Goal: Book appointment/travel/reservation

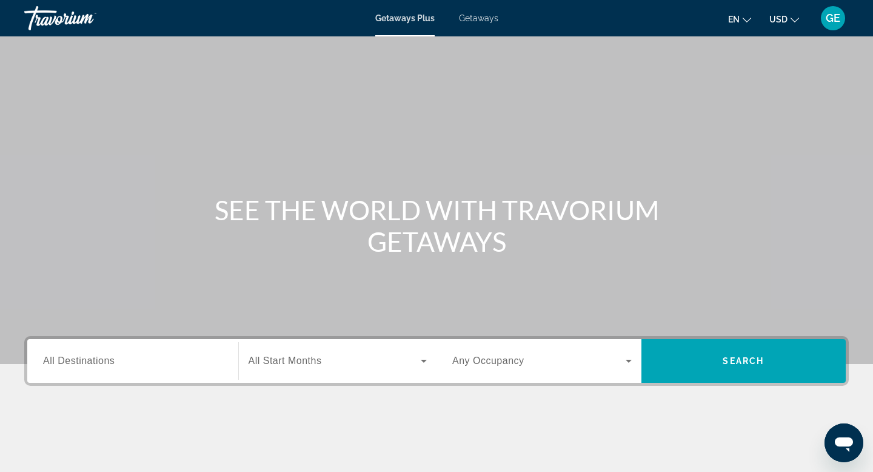
click at [789, 22] on button "USD USD ($) MXN (Mex$) CAD (Can$) GBP (£) EUR (€) AUD (A$) NZD (NZ$) CNY (CN¥)" at bounding box center [784, 19] width 30 height 18
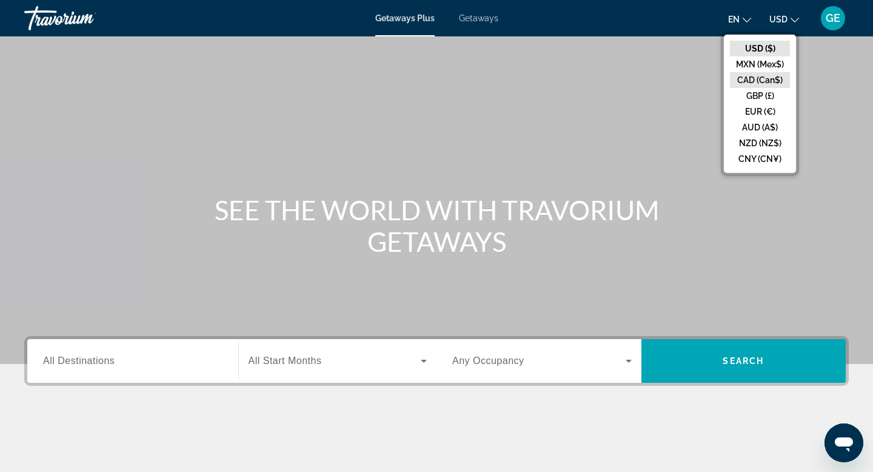
click at [758, 78] on button "CAD (Can$)" at bounding box center [760, 80] width 60 height 16
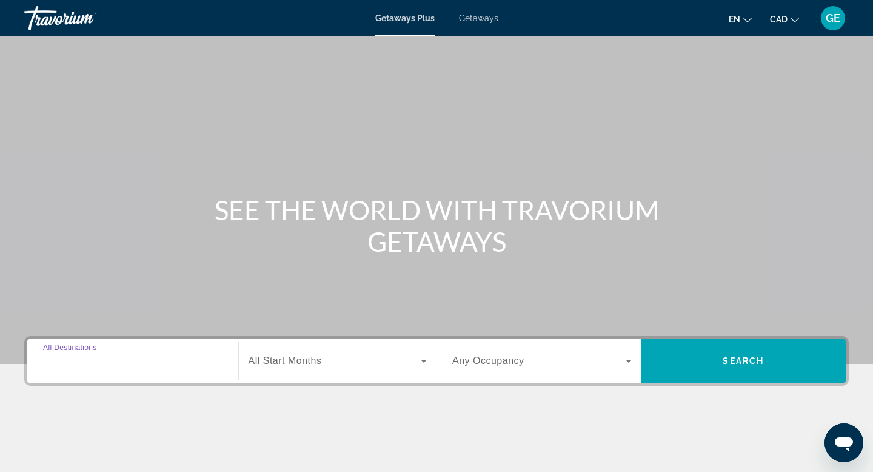
click at [188, 364] on input "Destination All Destinations" at bounding box center [132, 361] width 179 height 15
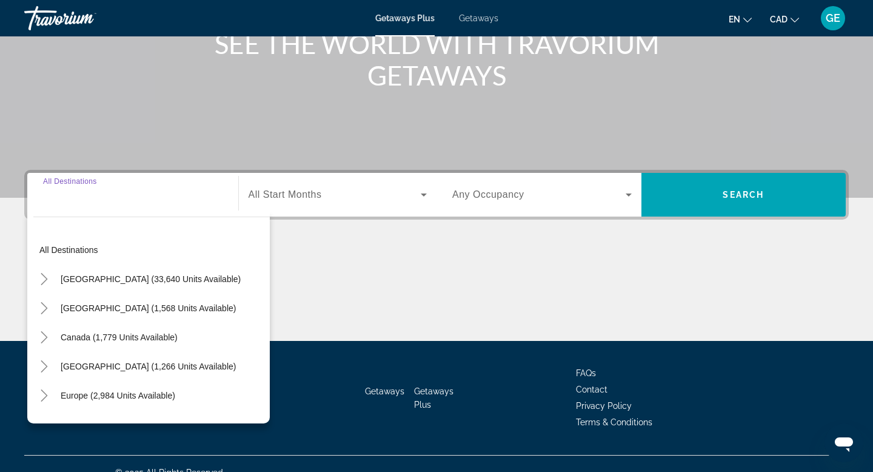
scroll to position [184, 0]
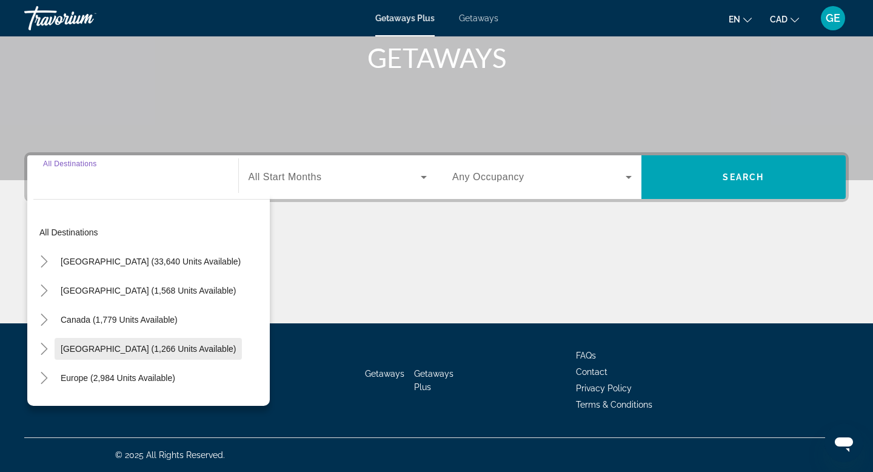
click at [185, 348] on span "[GEOGRAPHIC_DATA] (1,266 units available)" at bounding box center [148, 349] width 175 height 10
type input "**********"
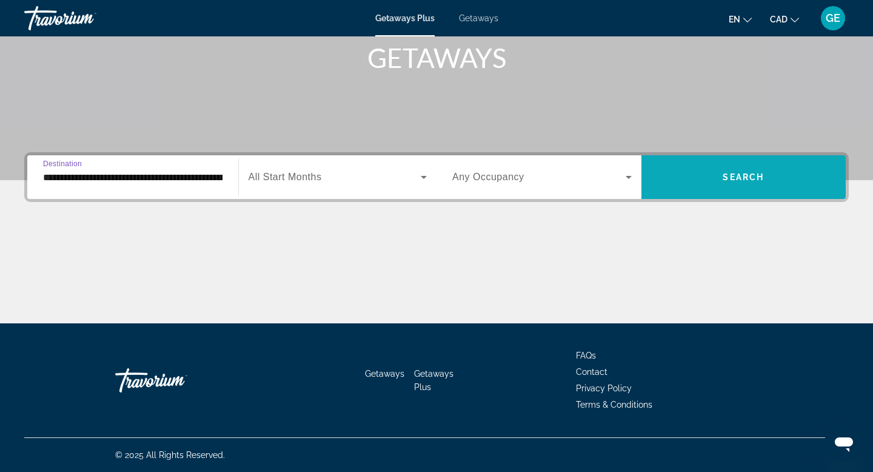
click at [713, 181] on span "Search widget" at bounding box center [743, 176] width 205 height 29
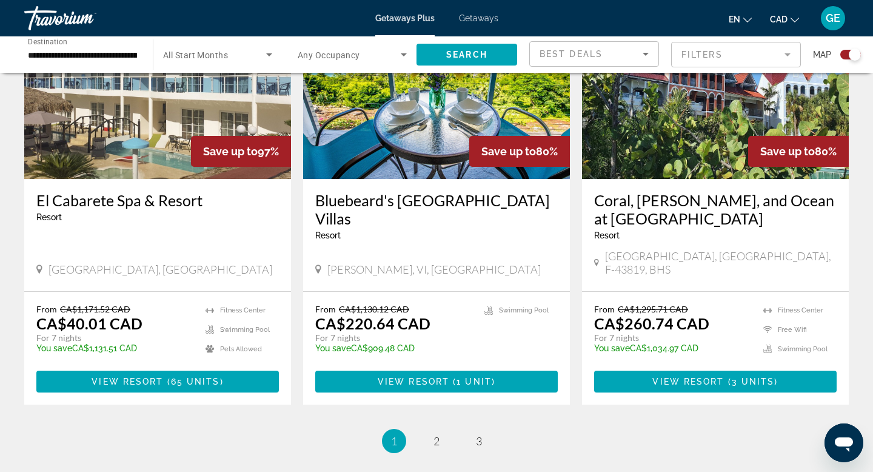
scroll to position [1791, 0]
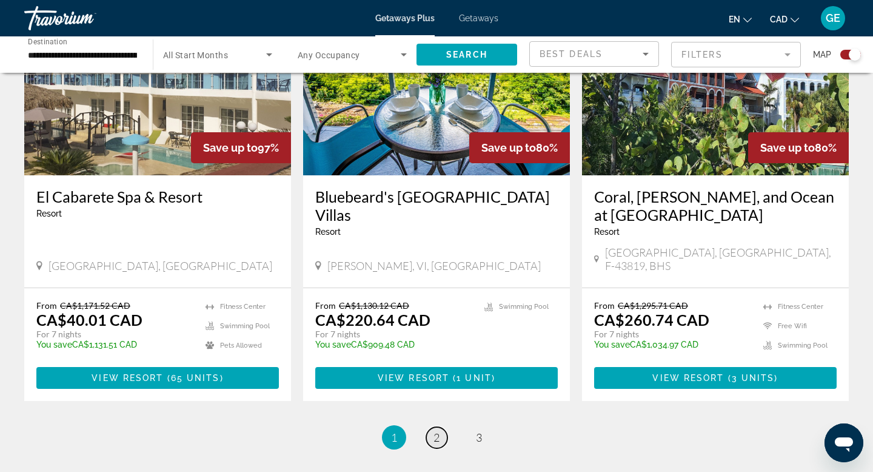
click at [439, 430] on span "2" at bounding box center [436, 436] width 6 height 13
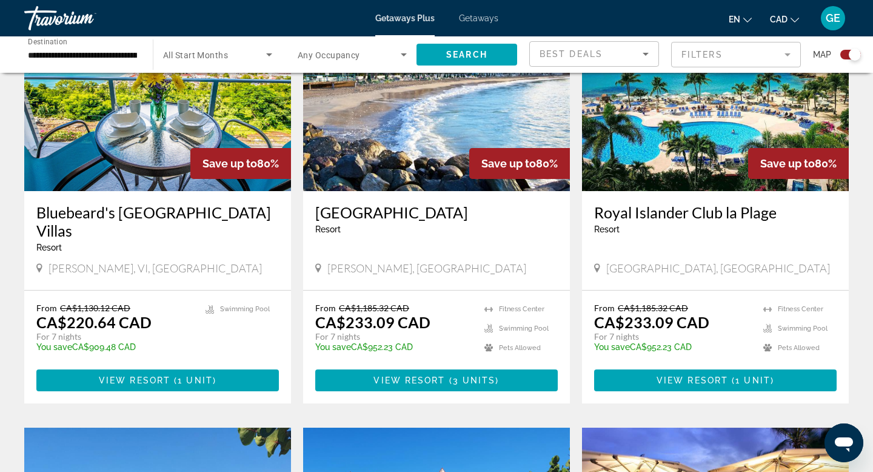
scroll to position [496, 0]
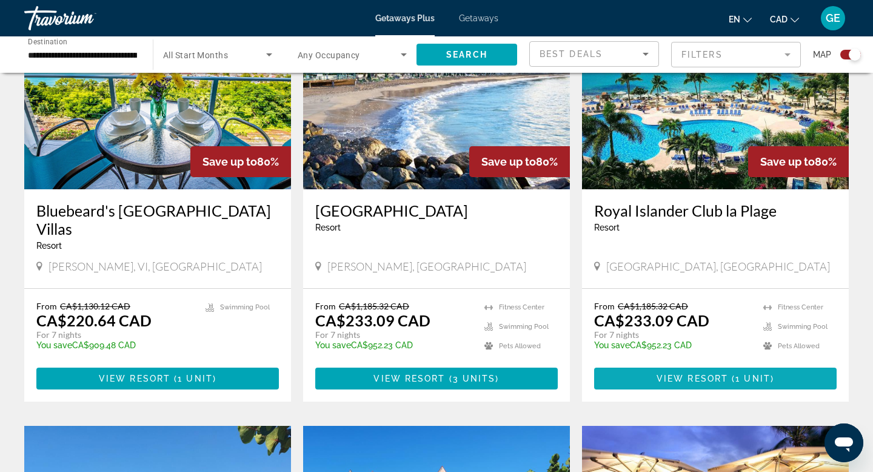
click at [700, 373] on span "View Resort" at bounding box center [692, 378] width 72 height 10
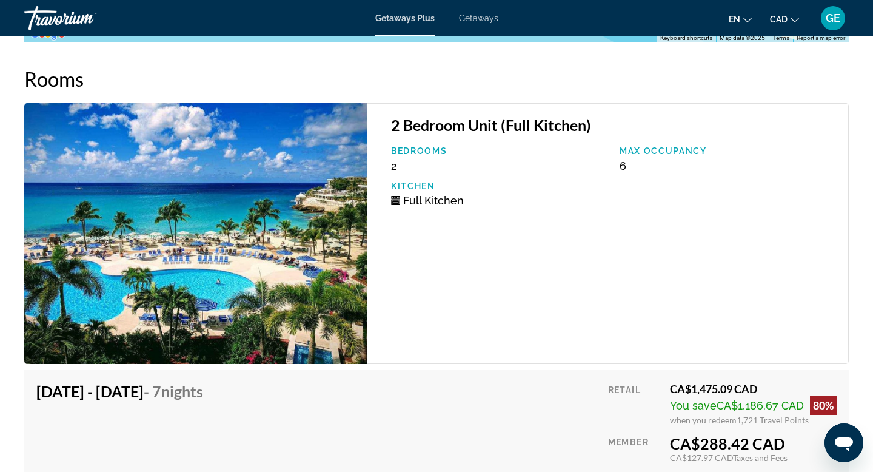
scroll to position [2356, 0]
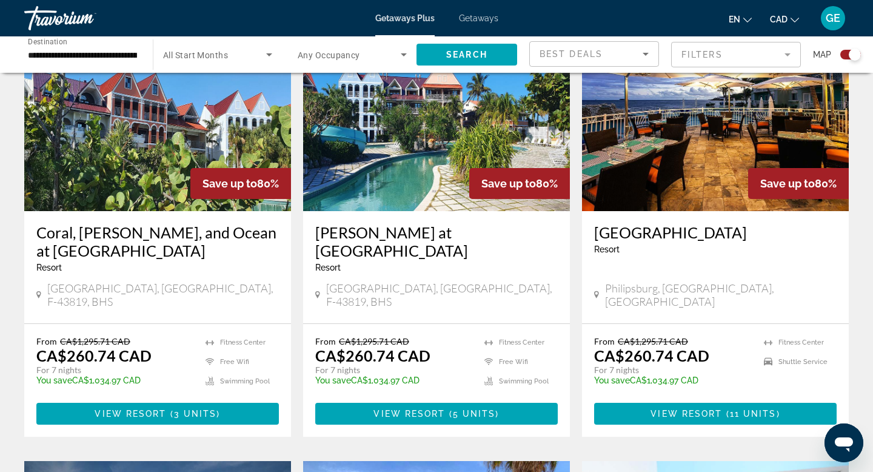
scroll to position [916, 0]
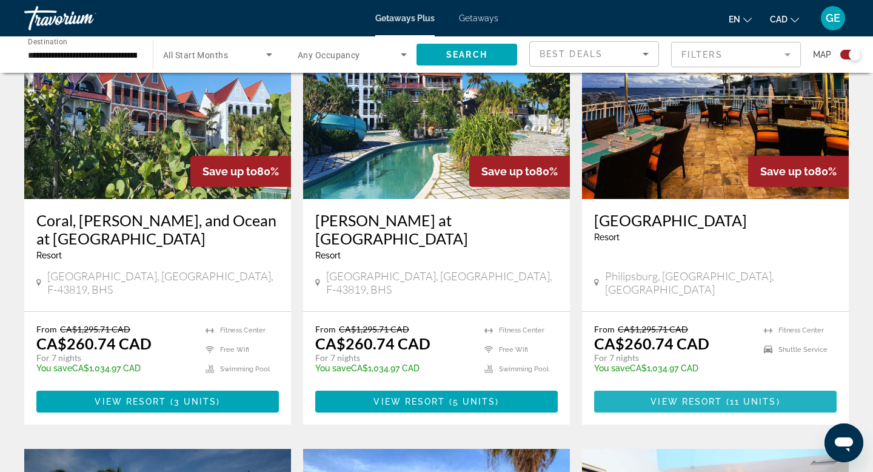
click at [710, 396] on span "View Resort" at bounding box center [686, 401] width 72 height 10
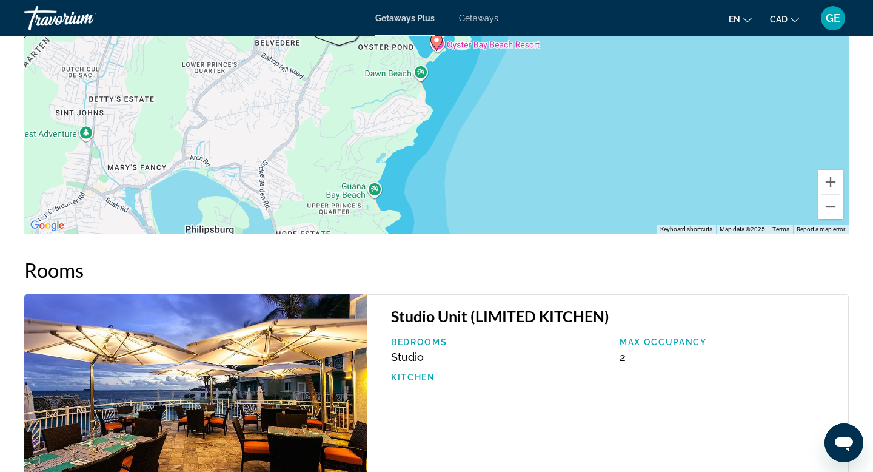
scroll to position [1111, 0]
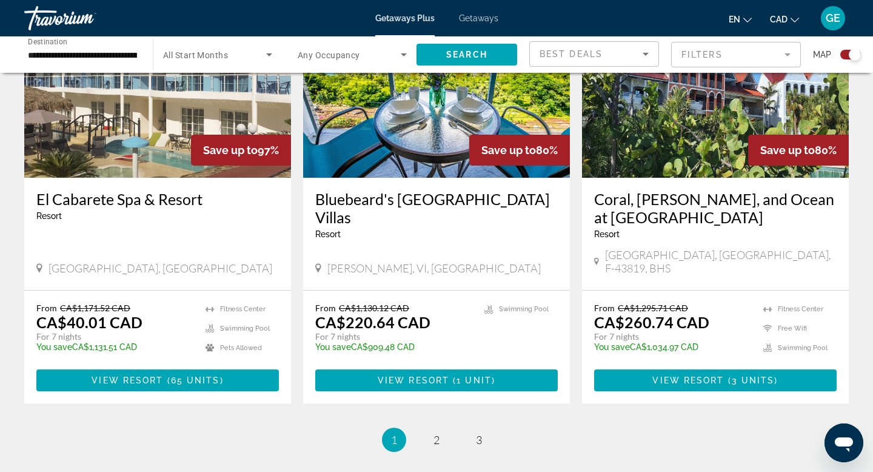
scroll to position [1883, 0]
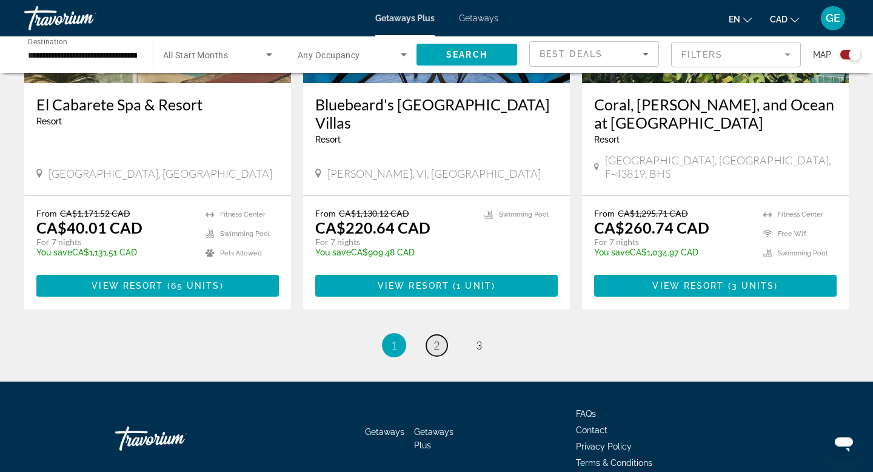
click at [436, 338] on span "2" at bounding box center [436, 344] width 6 height 13
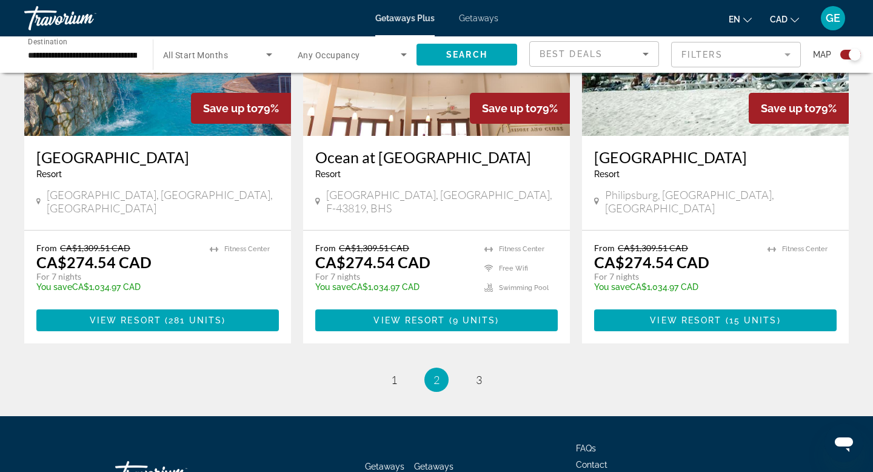
scroll to position [1853, 0]
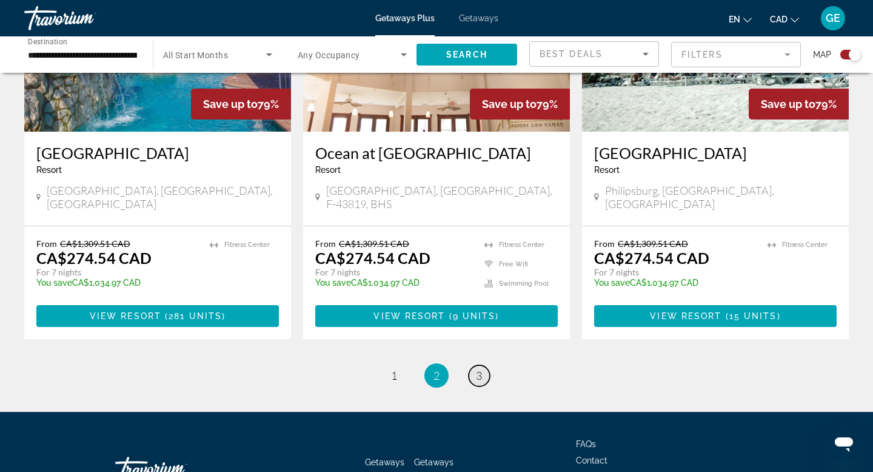
click at [481, 368] on span "3" at bounding box center [479, 374] width 6 height 13
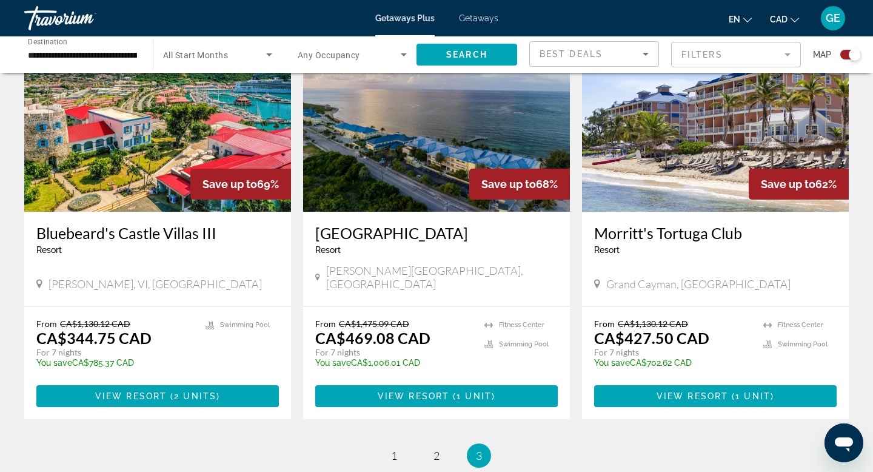
scroll to position [479, 0]
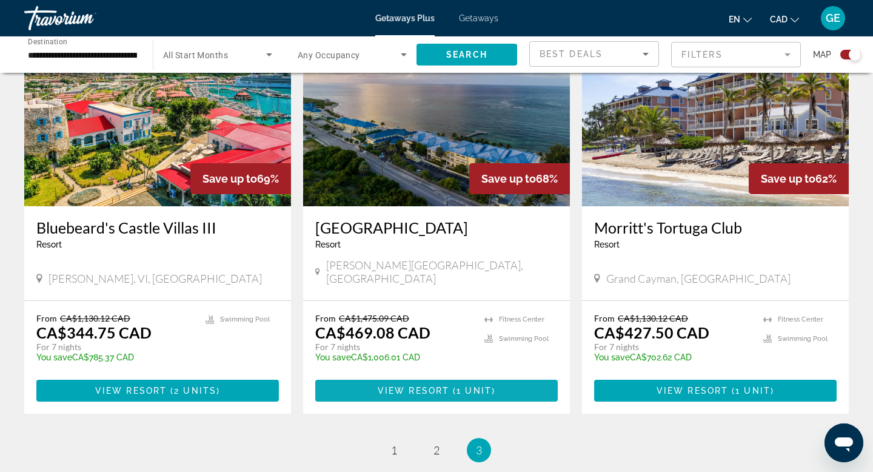
click at [441, 385] on span "View Resort" at bounding box center [414, 390] width 72 height 10
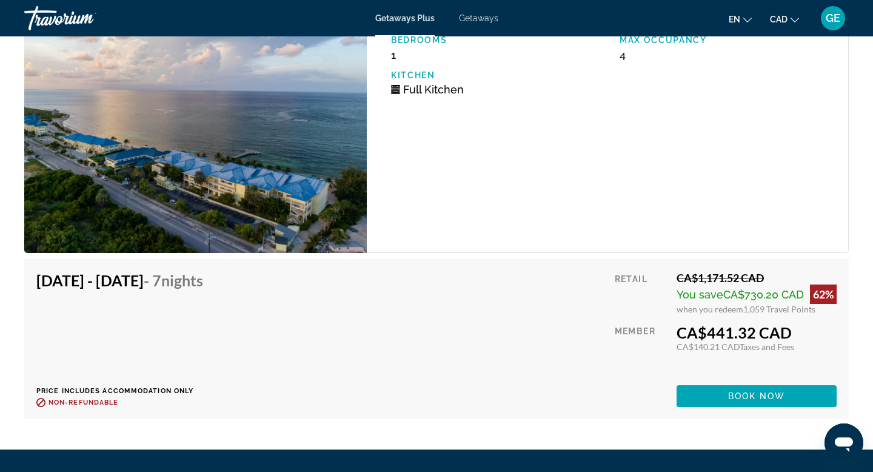
scroll to position [2248, 0]
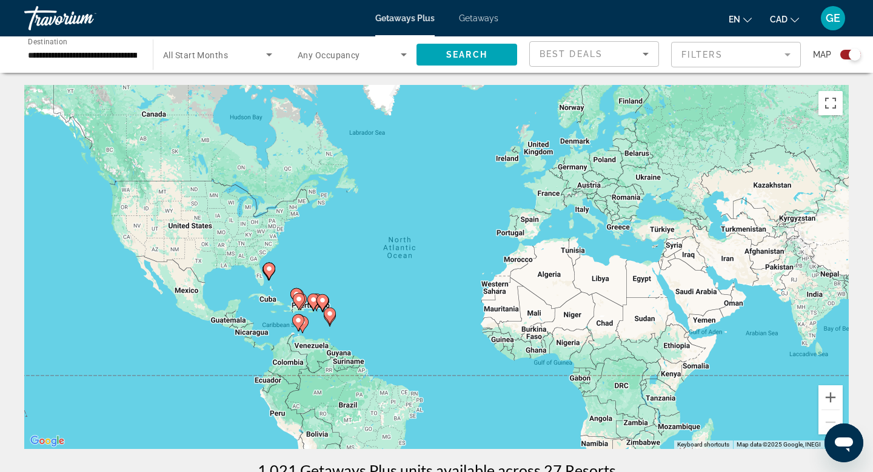
click at [360, 53] on span "Search widget" at bounding box center [349, 54] width 103 height 15
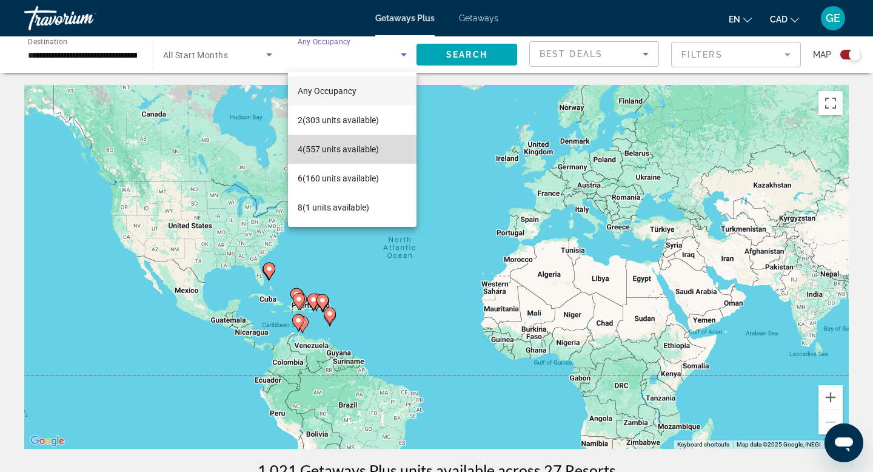
click at [365, 146] on span "4 (557 units available)" at bounding box center [338, 149] width 81 height 15
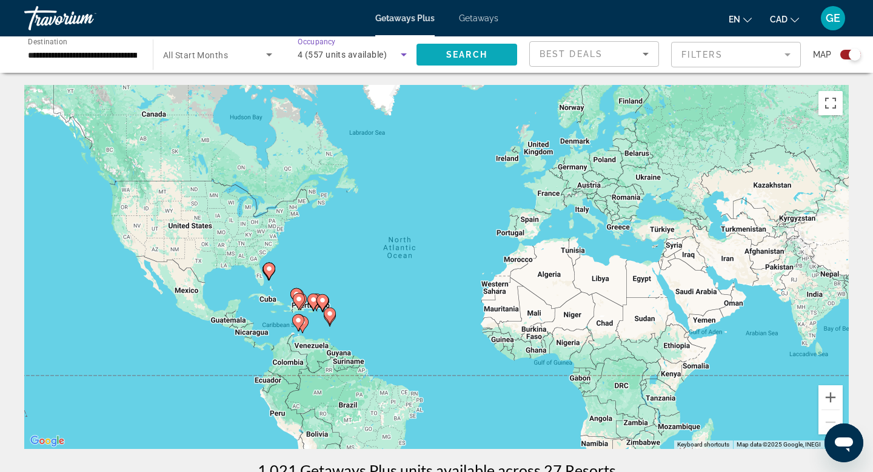
click at [478, 55] on span "Search" at bounding box center [466, 55] width 41 height 10
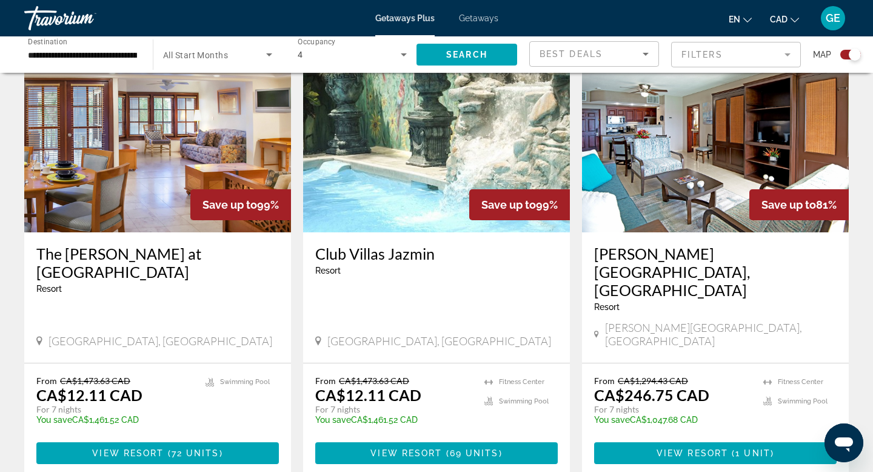
scroll to position [1736, 0]
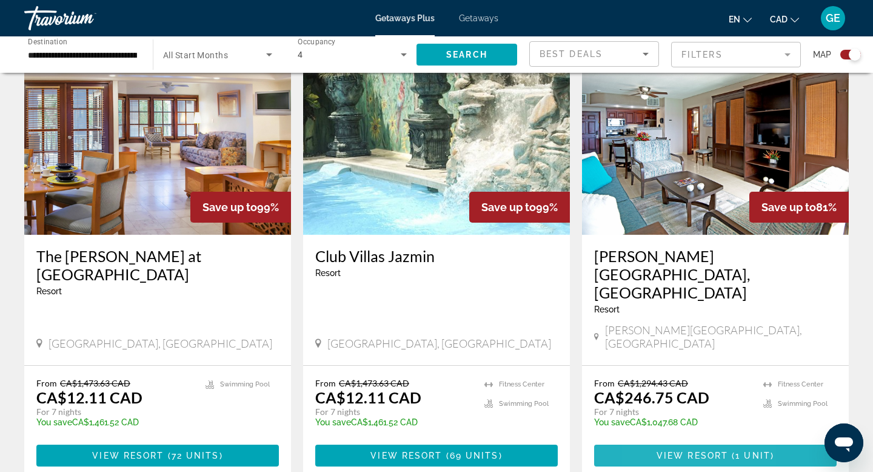
click at [652, 441] on span "Main content" at bounding box center [715, 455] width 242 height 29
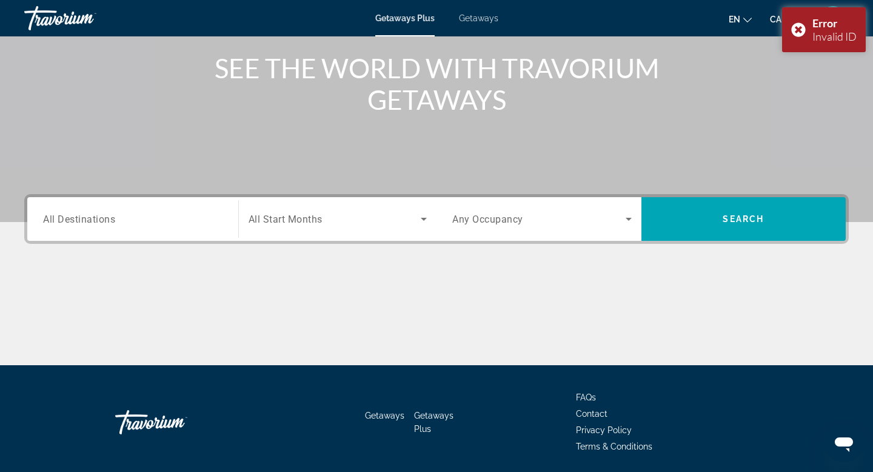
scroll to position [184, 0]
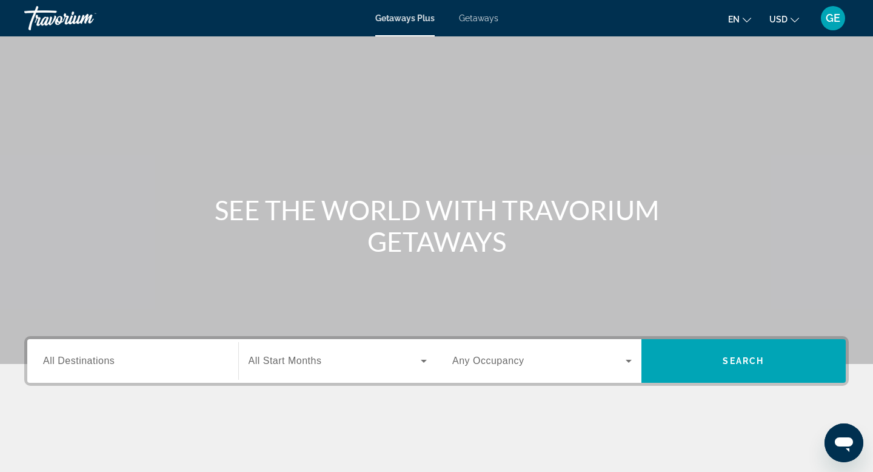
click at [786, 17] on span "USD" at bounding box center [778, 20] width 18 height 10
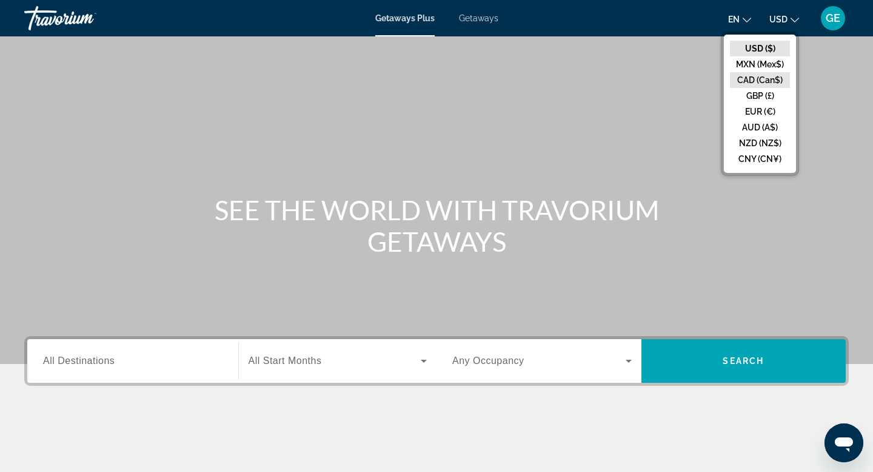
click at [760, 77] on button "CAD (Can$)" at bounding box center [760, 80] width 60 height 16
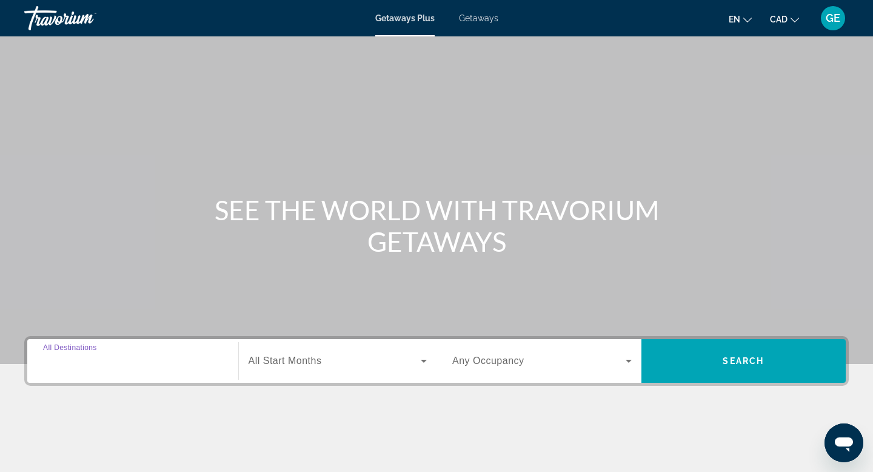
click at [159, 361] on input "Destination All Destinations" at bounding box center [132, 361] width 179 height 15
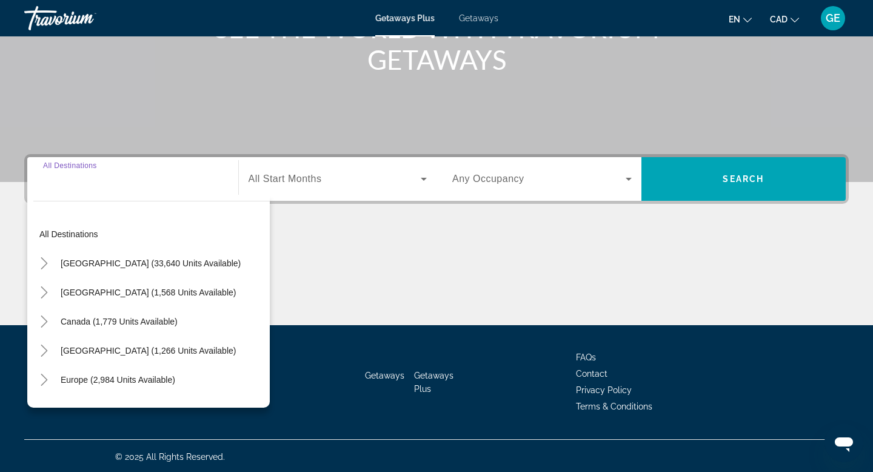
scroll to position [184, 0]
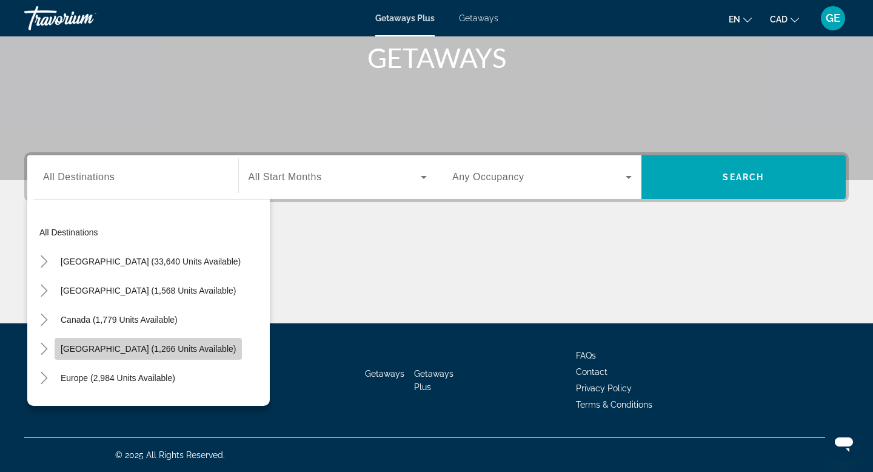
click at [161, 350] on span "[GEOGRAPHIC_DATA] (1,266 units available)" at bounding box center [148, 349] width 175 height 10
type input "**********"
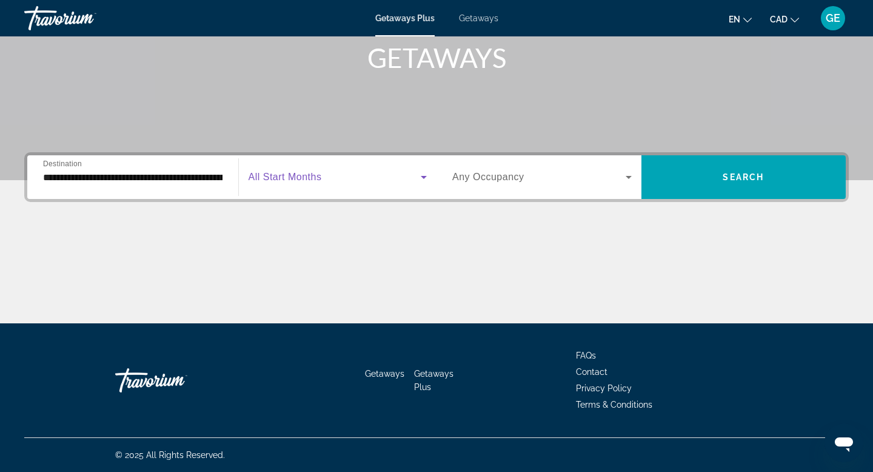
click at [336, 179] on span "Search widget" at bounding box center [334, 177] width 173 height 15
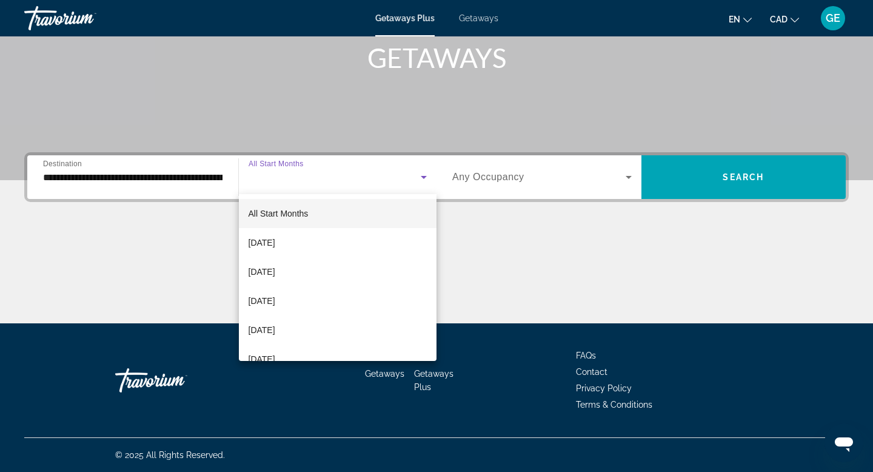
click at [335, 178] on div at bounding box center [436, 236] width 873 height 472
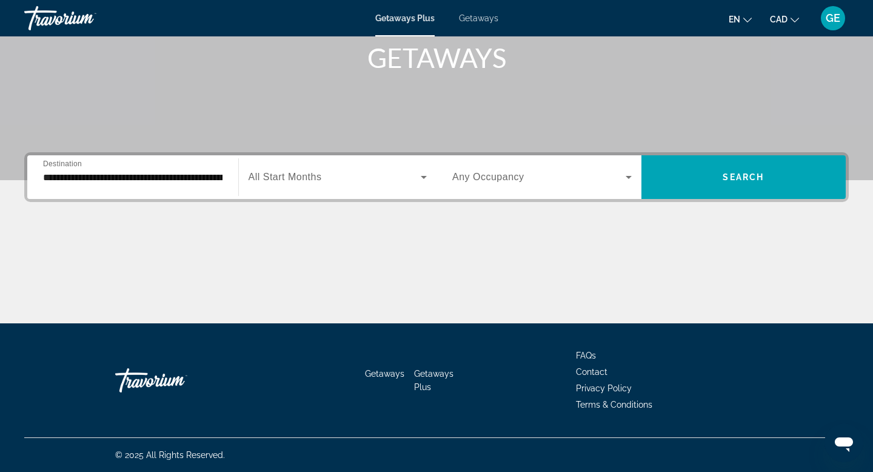
click at [561, 178] on span "Search widget" at bounding box center [538, 177] width 173 height 15
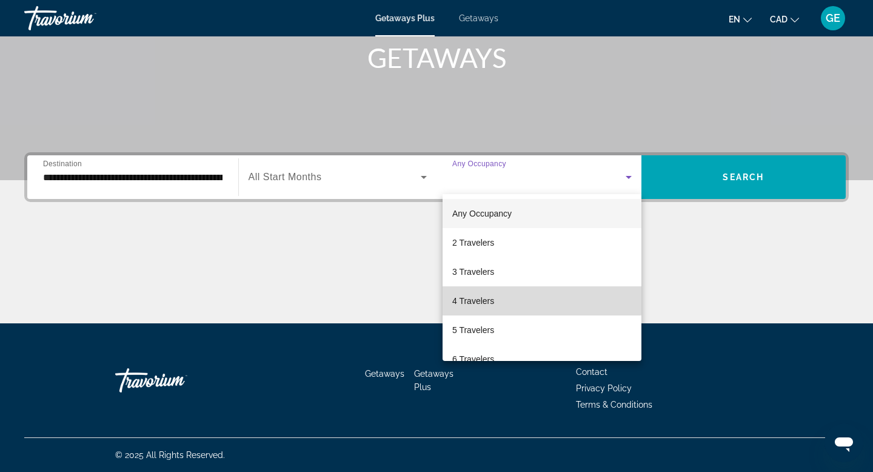
click at [520, 296] on mat-option "4 Travelers" at bounding box center [541, 300] width 199 height 29
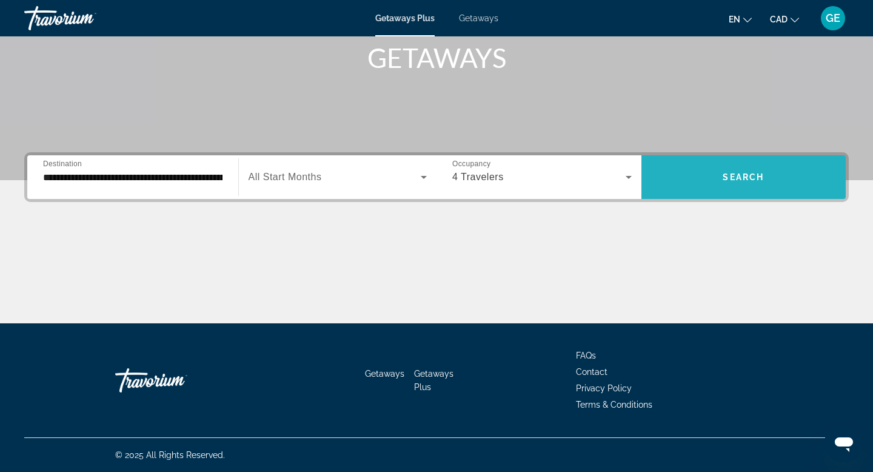
click at [702, 170] on span "Search widget" at bounding box center [743, 176] width 205 height 29
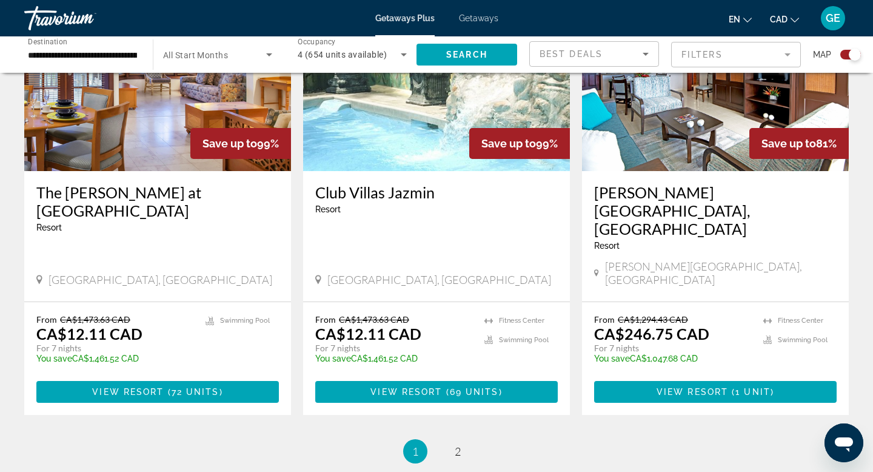
scroll to position [1875, 0]
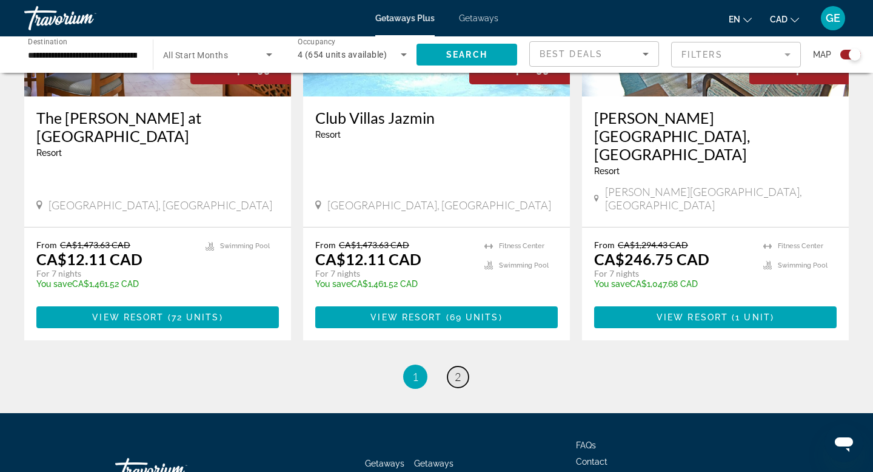
click at [461, 366] on link "page 2" at bounding box center [457, 376] width 21 height 21
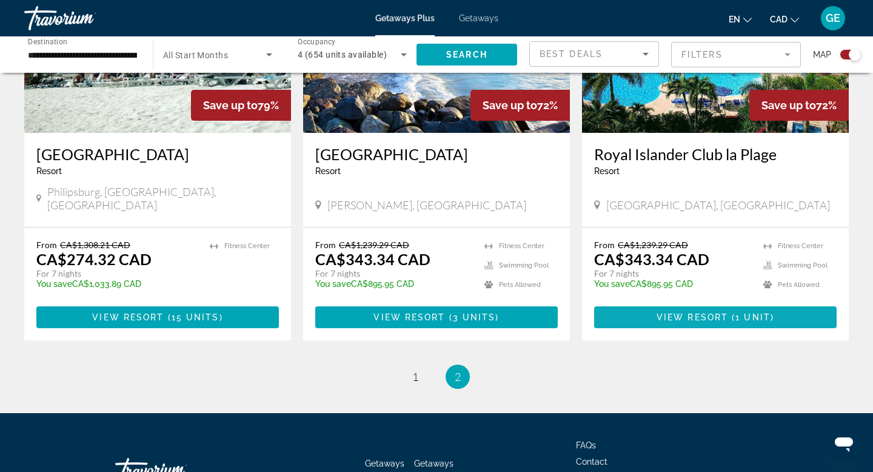
scroll to position [1471, 0]
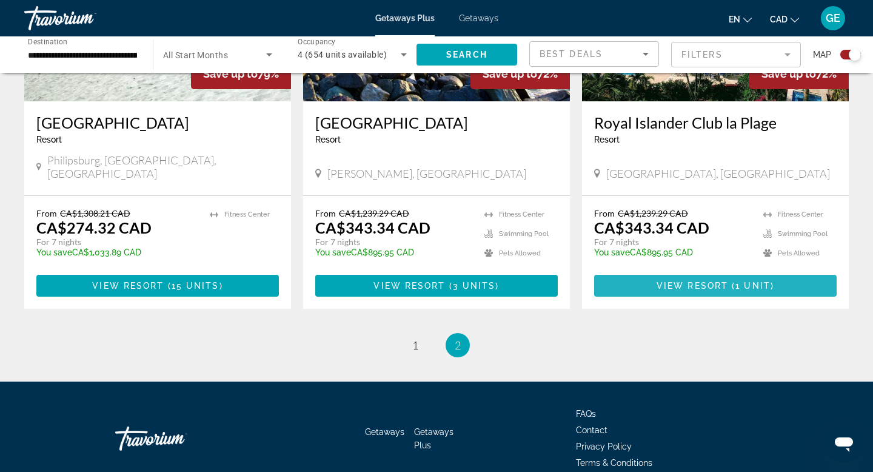
click at [705, 281] on span "View Resort" at bounding box center [692, 286] width 72 height 10
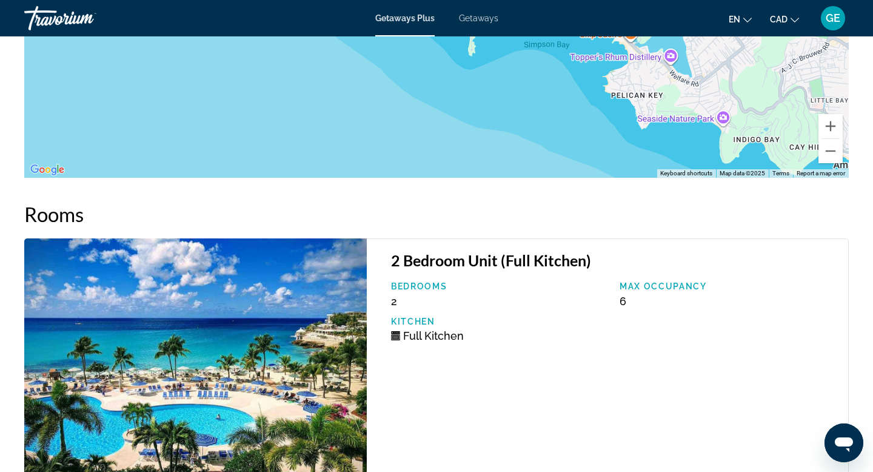
scroll to position [2356, 0]
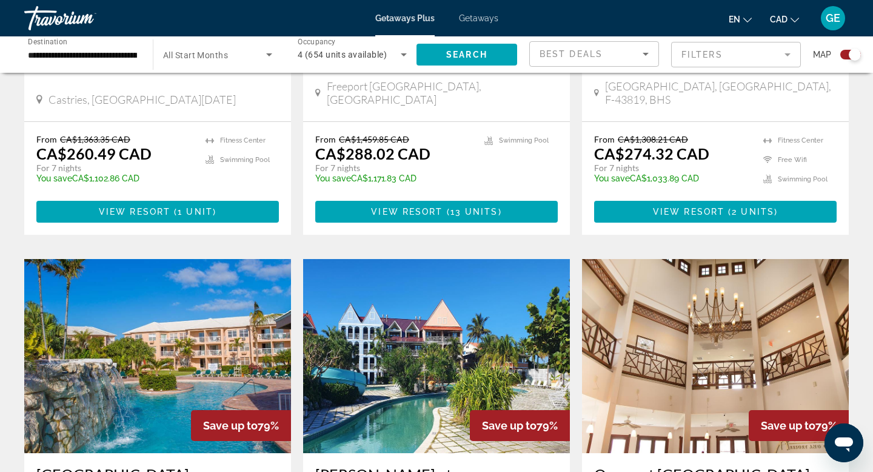
scroll to position [681, 0]
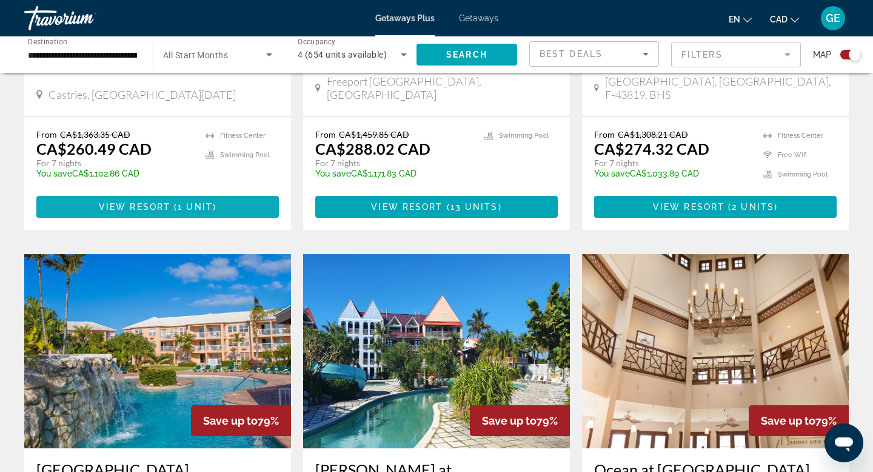
click at [125, 199] on span "Main content" at bounding box center [157, 206] width 242 height 29
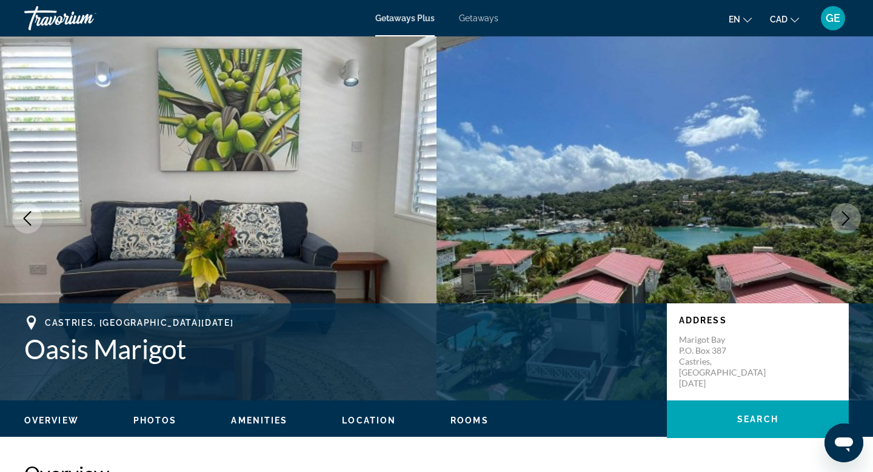
click at [846, 221] on icon "Next image" at bounding box center [845, 218] width 15 height 15
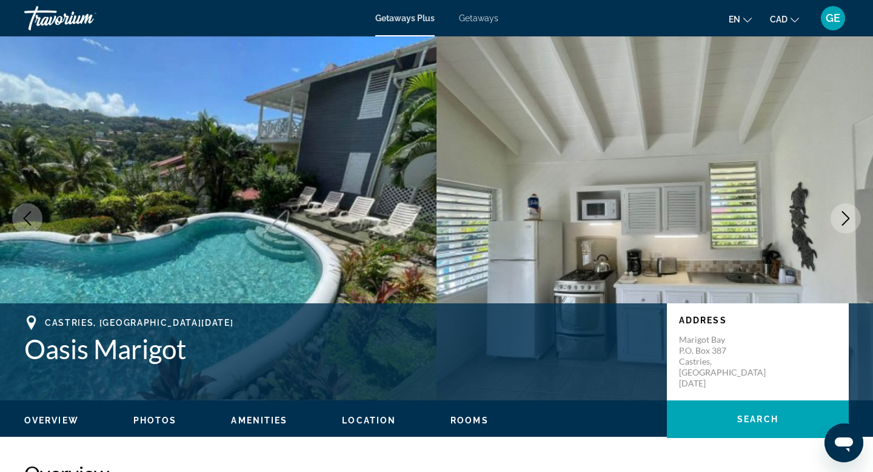
click at [846, 221] on icon "Next image" at bounding box center [845, 218] width 15 height 15
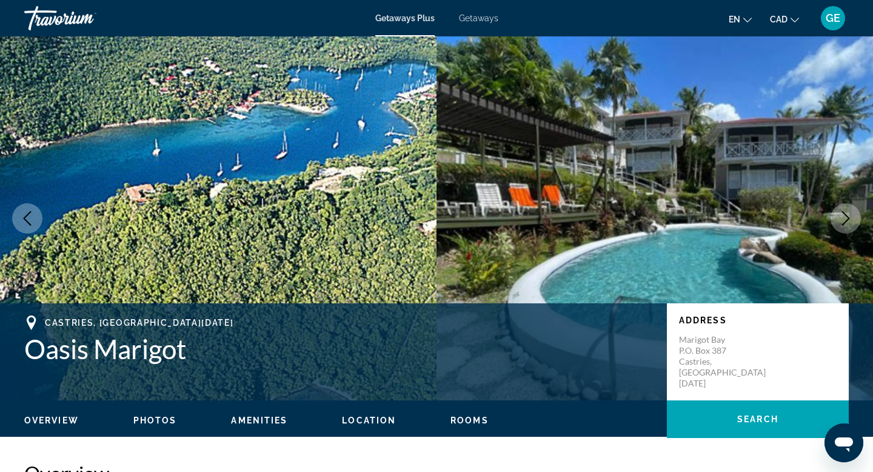
click at [846, 221] on icon "Next image" at bounding box center [845, 218] width 15 height 15
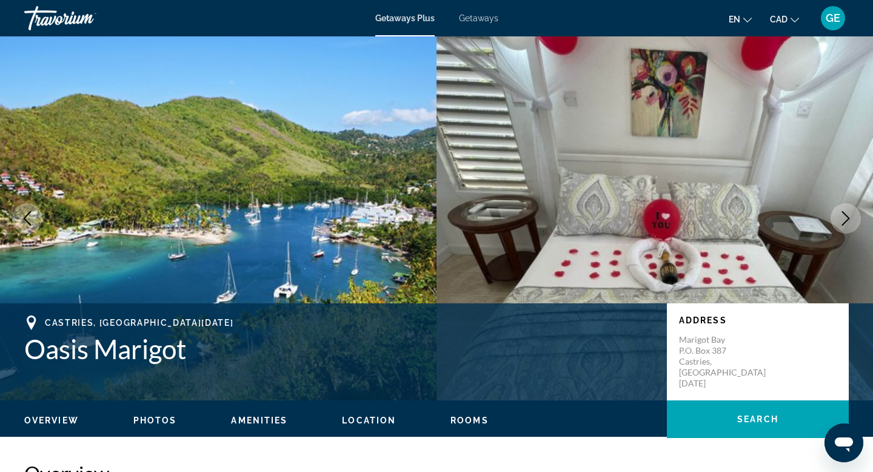
click at [846, 221] on icon "Next image" at bounding box center [845, 218] width 15 height 15
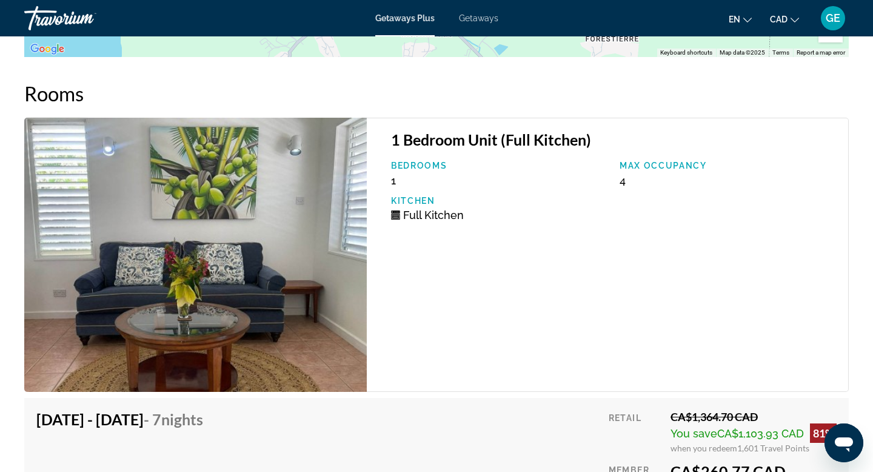
scroll to position [1915, 0]
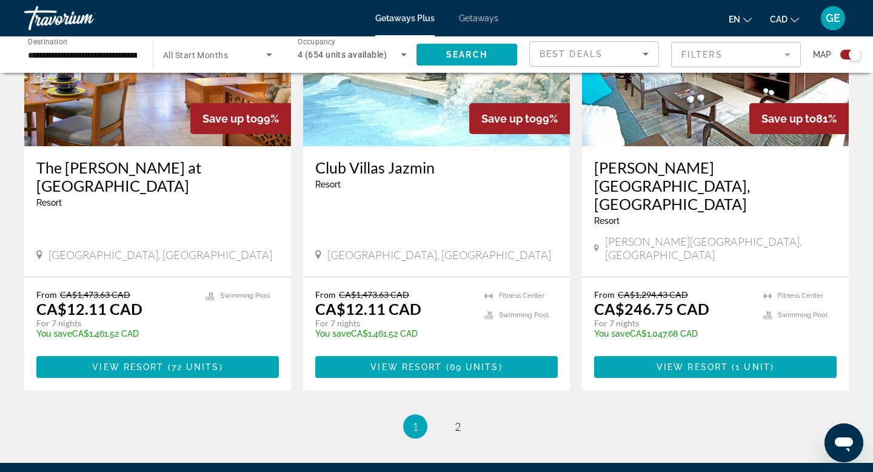
scroll to position [1883, 0]
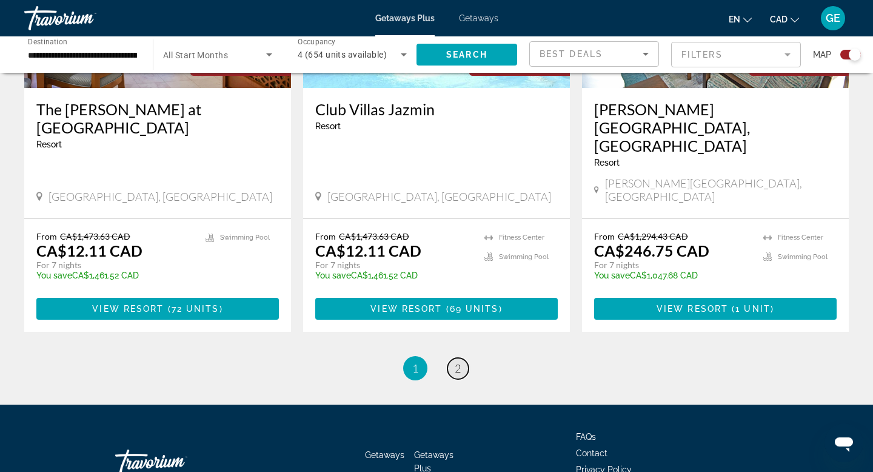
click at [459, 361] on span "2" at bounding box center [458, 367] width 6 height 13
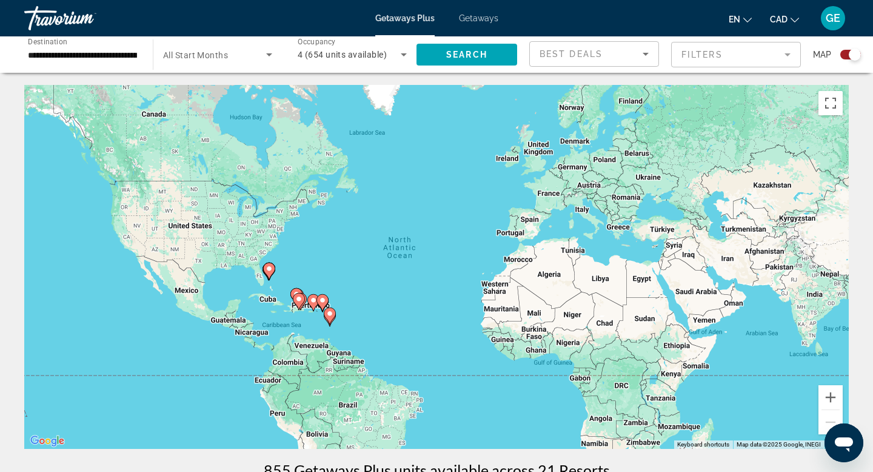
click at [355, 52] on span "4 (654 units available)" at bounding box center [342, 55] width 89 height 10
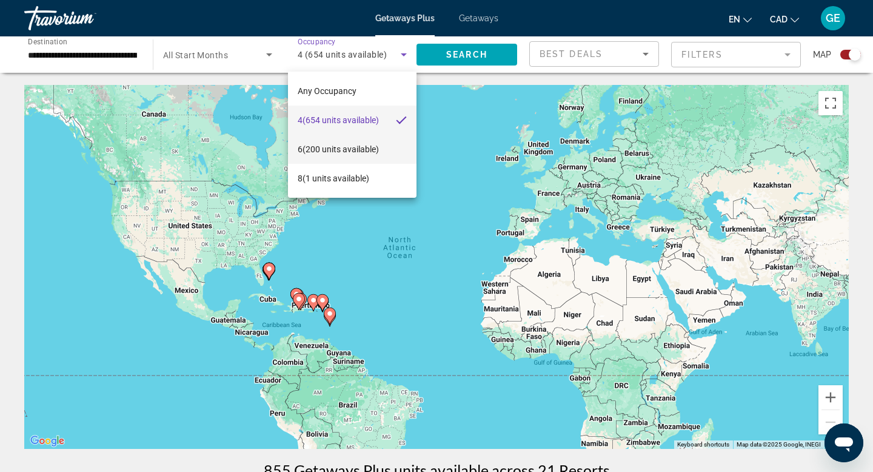
click at [354, 148] on span "6 (200 units available)" at bounding box center [338, 149] width 81 height 15
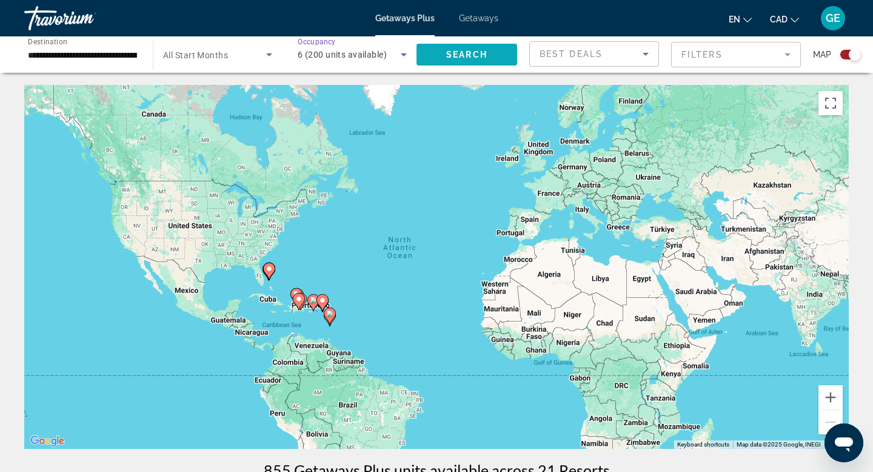
click at [470, 59] on span "Search widget" at bounding box center [466, 54] width 101 height 29
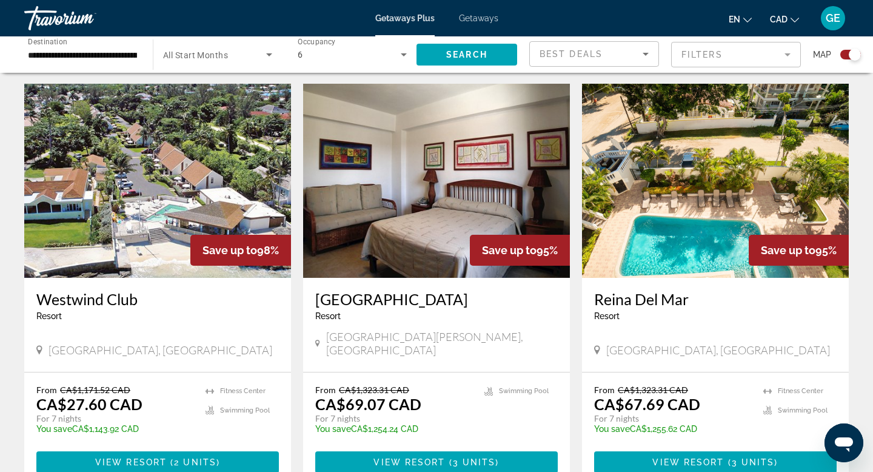
scroll to position [435, 0]
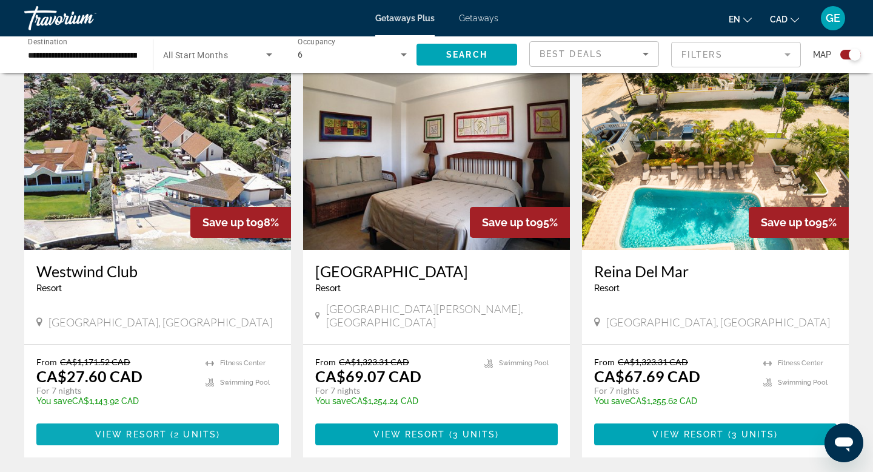
click at [179, 429] on span "2 units" at bounding box center [195, 434] width 42 height 10
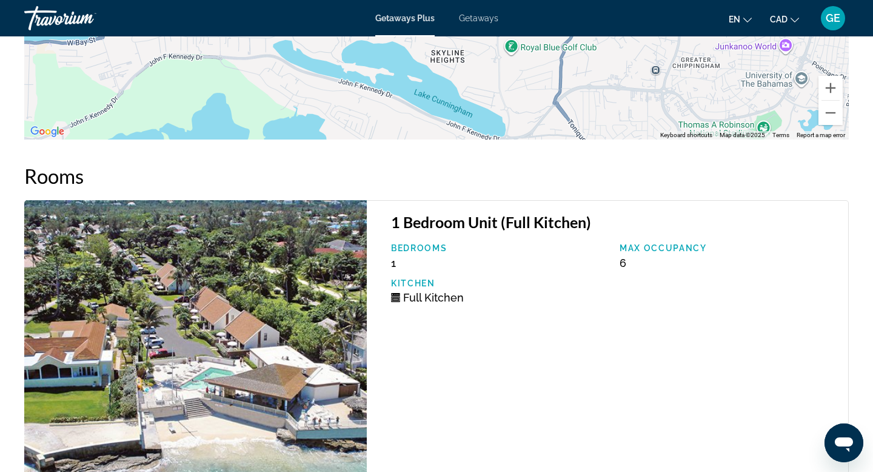
scroll to position [1837, 0]
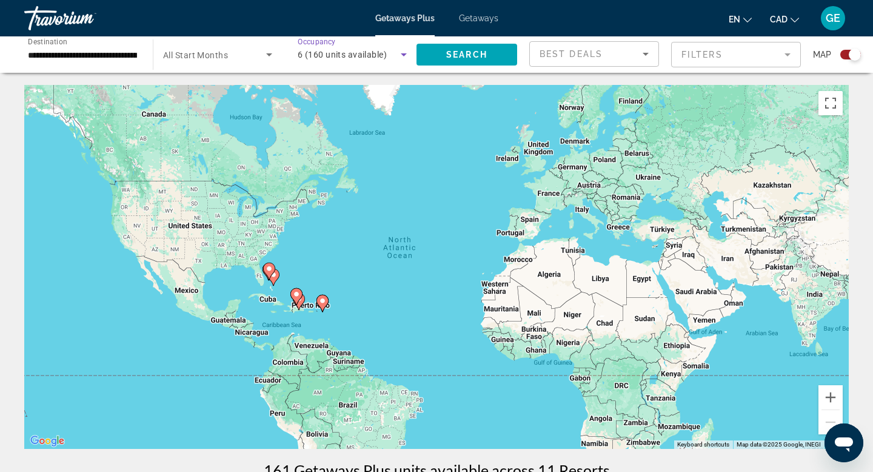
click at [351, 52] on span "6 (160 units available)" at bounding box center [342, 55] width 89 height 10
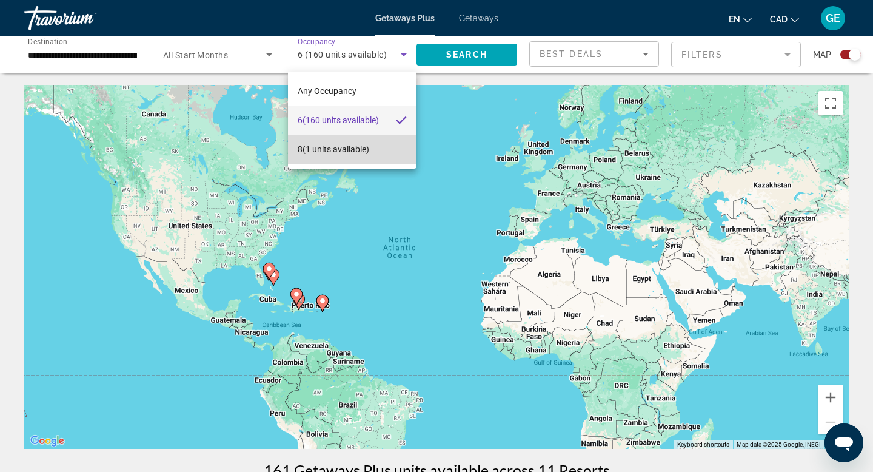
click at [355, 148] on span "8 (1 units available)" at bounding box center [334, 149] width 72 height 15
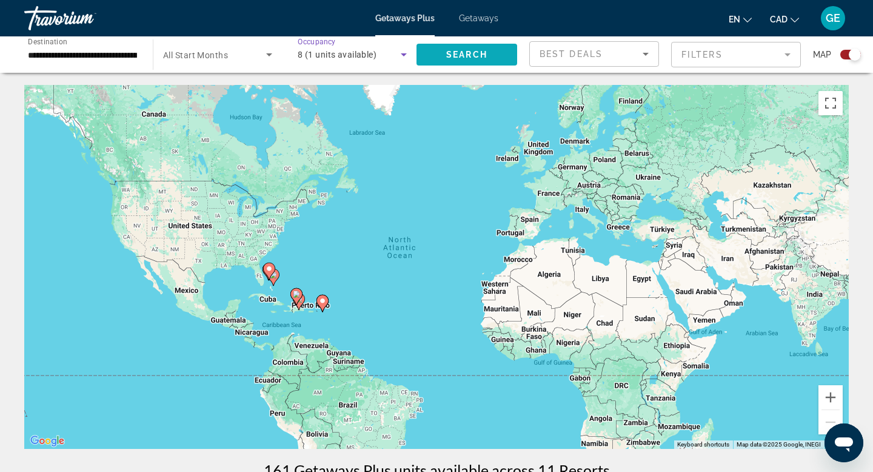
click at [468, 47] on span "Search widget" at bounding box center [466, 54] width 101 height 29
click at [482, 20] on span "Getaways" at bounding box center [478, 18] width 39 height 10
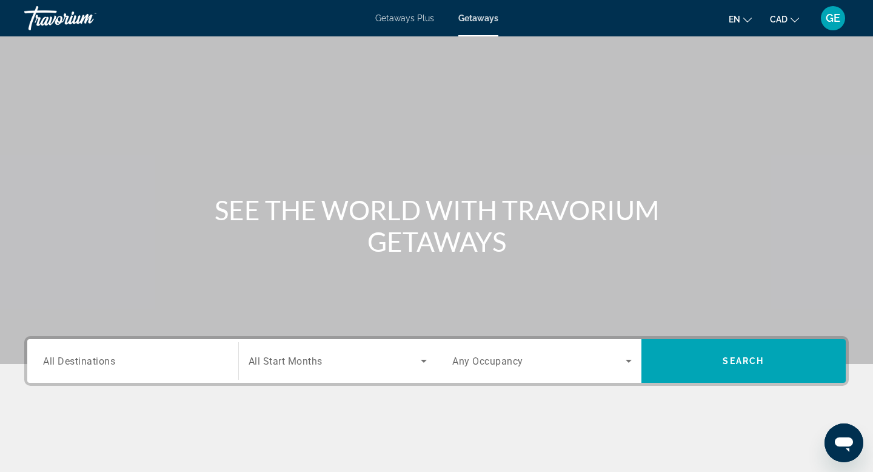
click at [164, 354] on input "Destination All Destinations" at bounding box center [132, 361] width 179 height 15
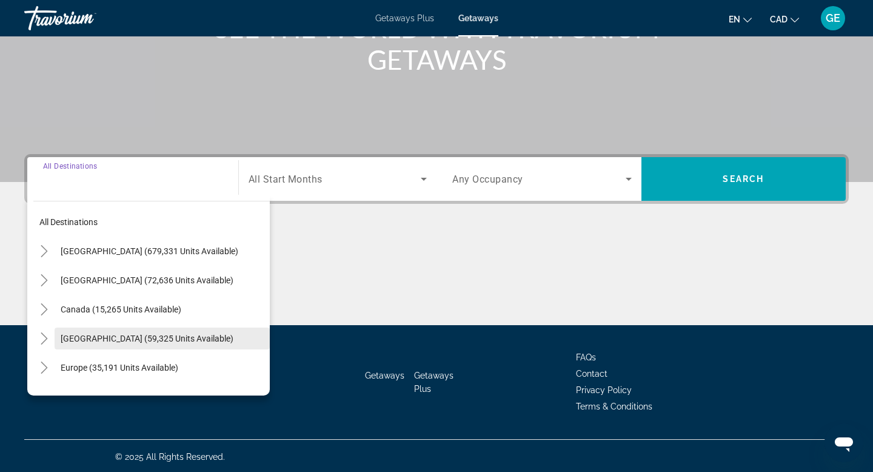
scroll to position [184, 0]
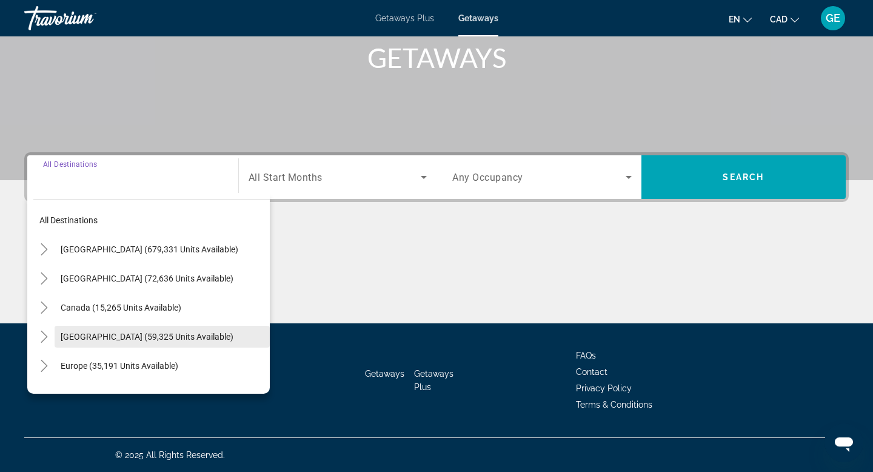
click at [157, 338] on span "Caribbean & Atlantic Islands (59,325 units available)" at bounding box center [147, 337] width 173 height 10
type input "**********"
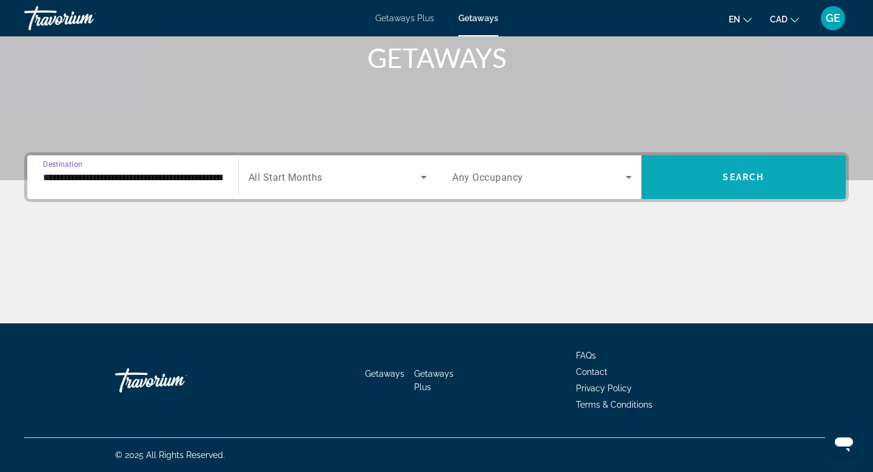
click at [722, 166] on span "Search widget" at bounding box center [743, 176] width 205 height 29
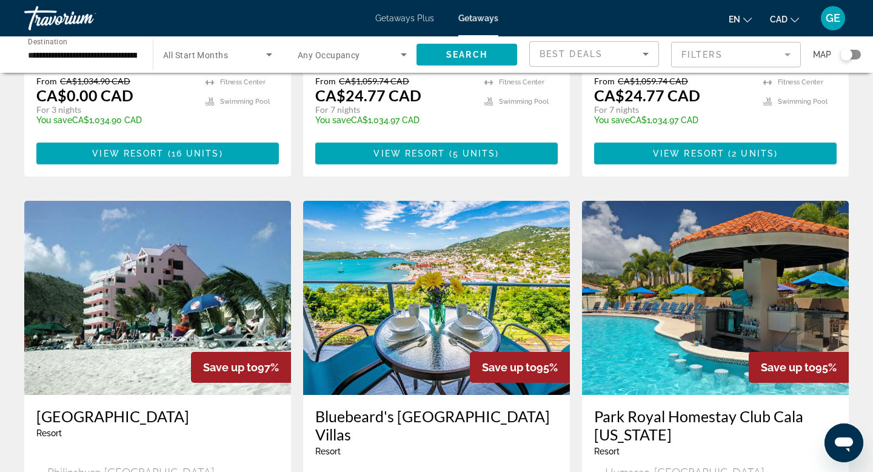
scroll to position [1170, 0]
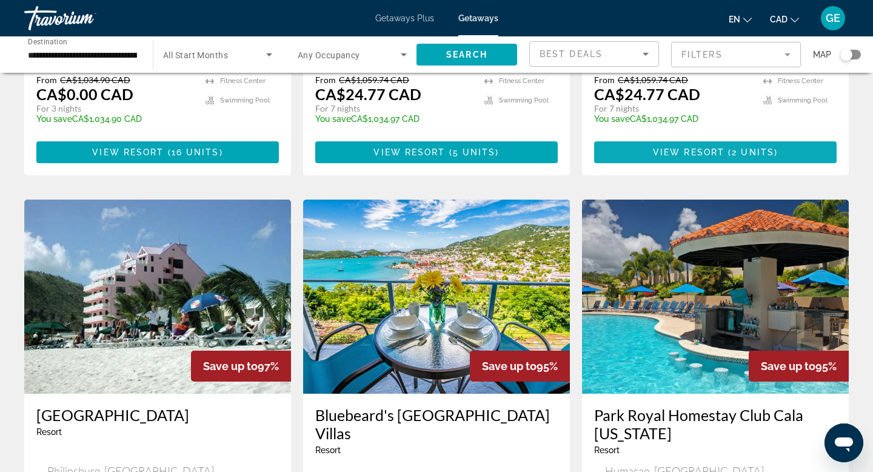
click at [738, 157] on span "Main content" at bounding box center [715, 152] width 242 height 29
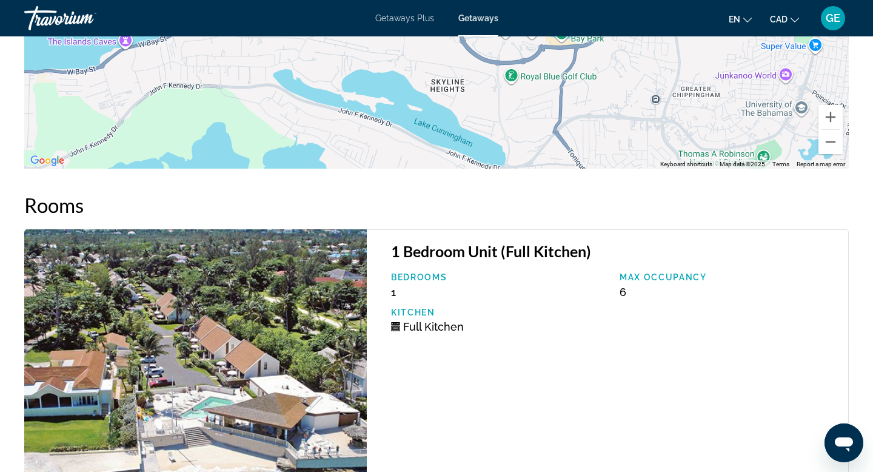
scroll to position [2194, 0]
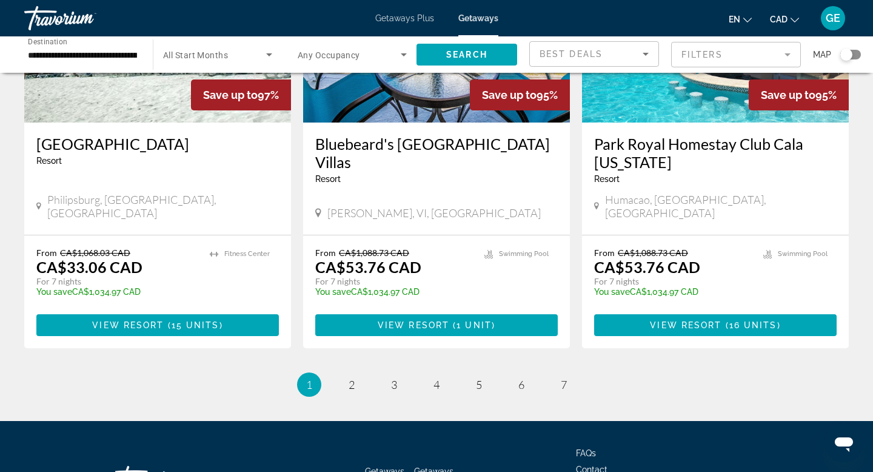
scroll to position [1525, 0]
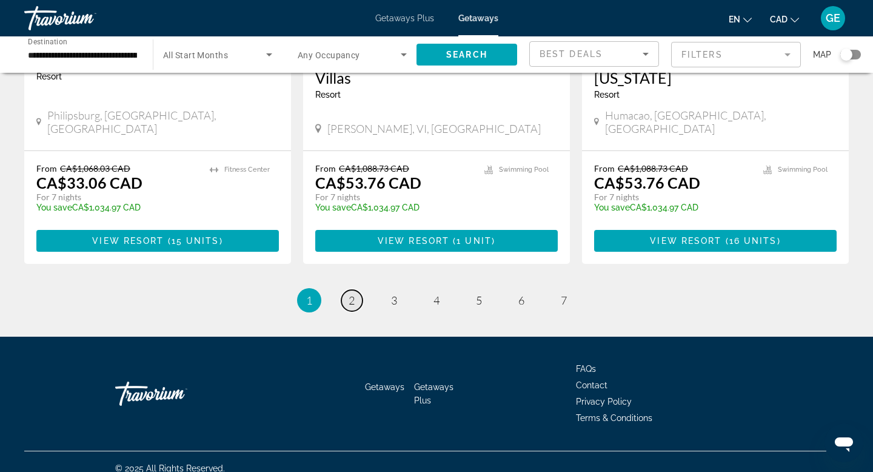
click at [349, 293] on span "2" at bounding box center [351, 299] width 6 height 13
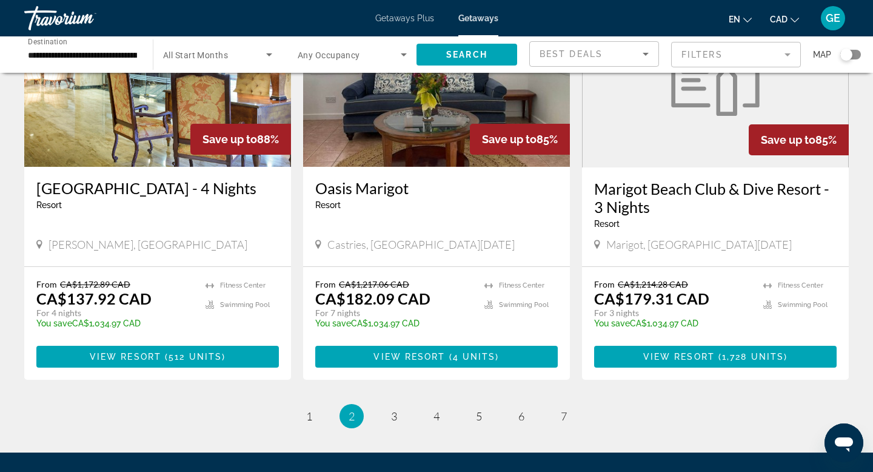
scroll to position [1428, 0]
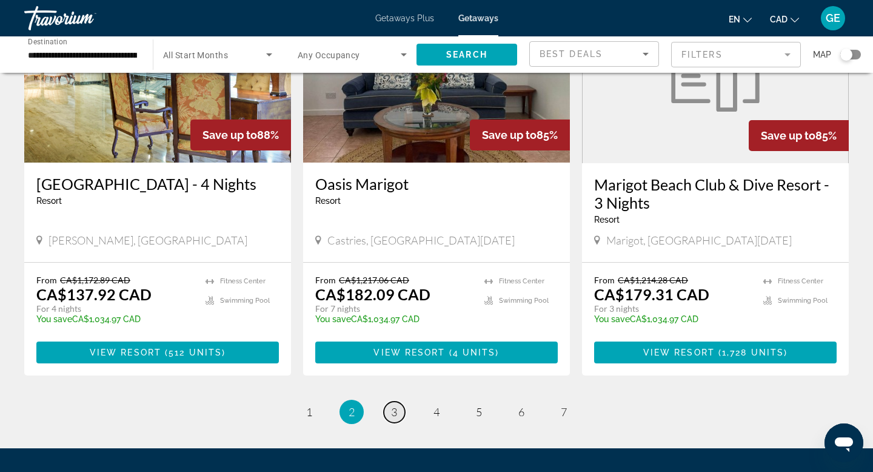
click at [396, 408] on span "3" at bounding box center [394, 411] width 6 height 13
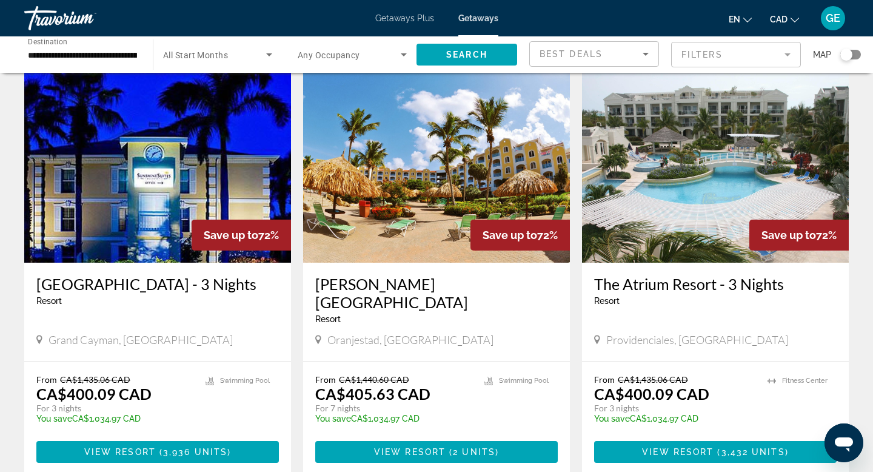
scroll to position [1351, 0]
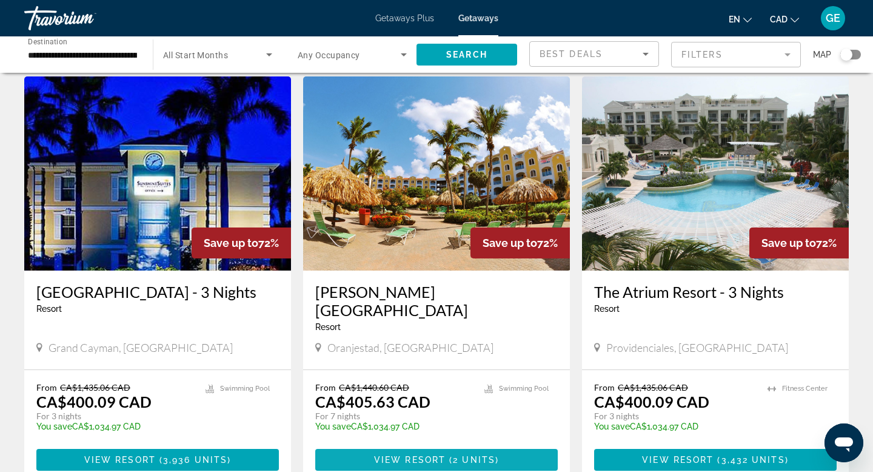
click at [439, 455] on span "View Resort" at bounding box center [410, 460] width 72 height 10
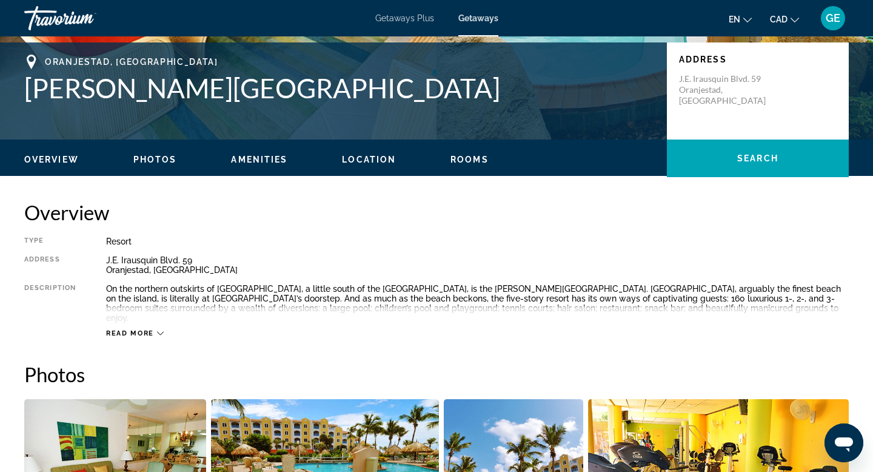
scroll to position [282, 0]
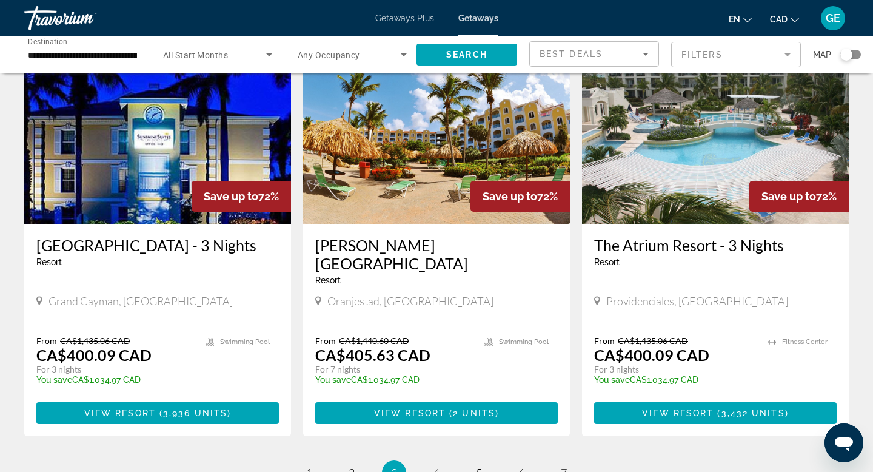
scroll to position [1414, 0]
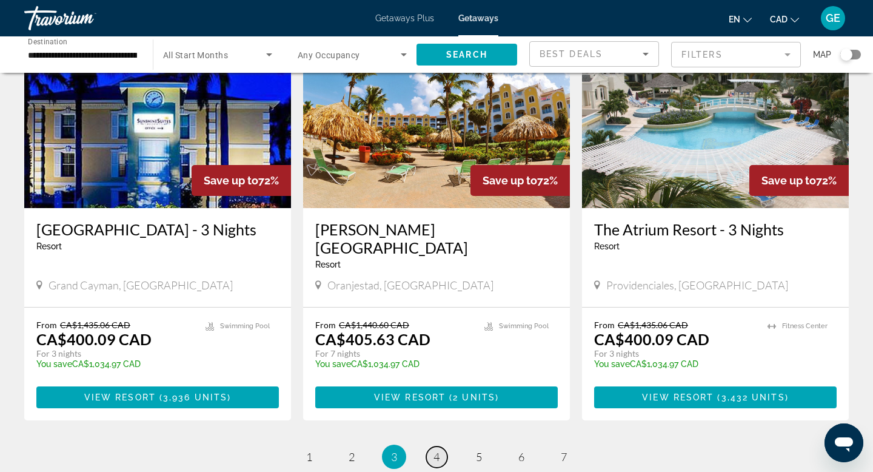
click at [437, 446] on link "page 4" at bounding box center [436, 456] width 21 height 21
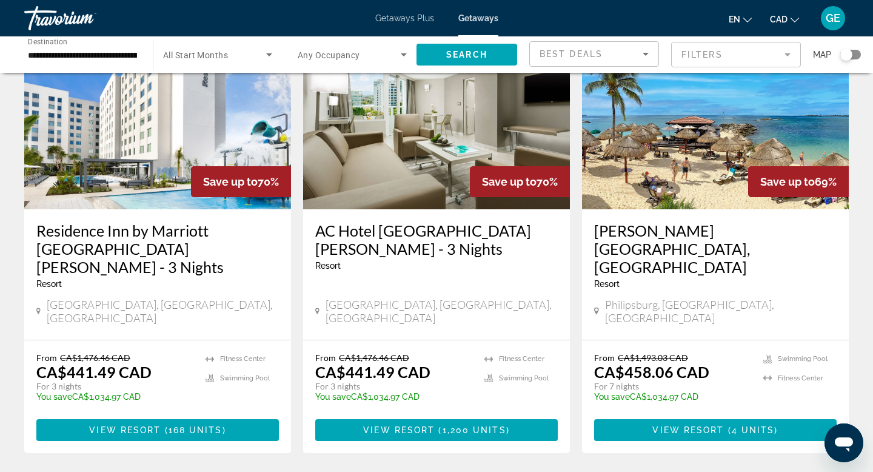
scroll to position [513, 0]
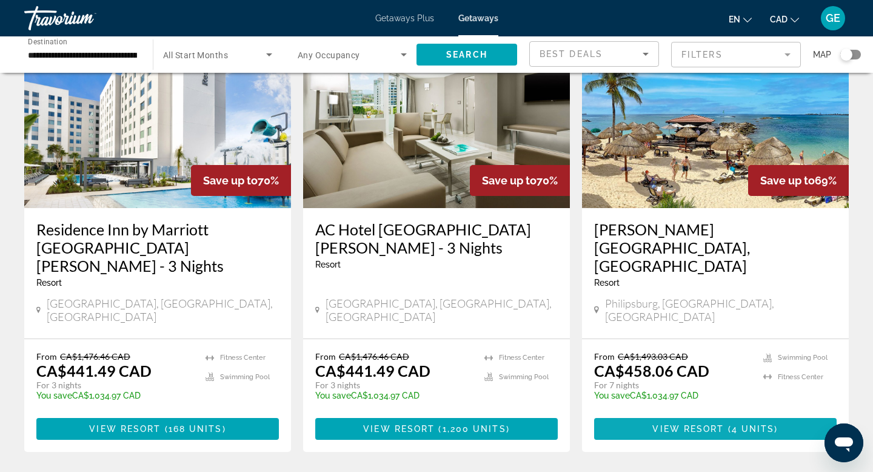
click at [684, 424] on span "View Resort" at bounding box center [688, 429] width 72 height 10
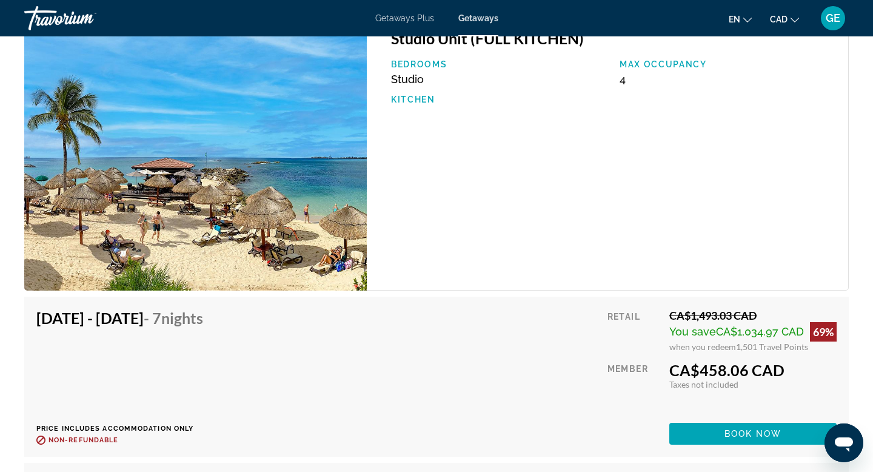
scroll to position [2419, 0]
